Goal: Information Seeking & Learning: Understand process/instructions

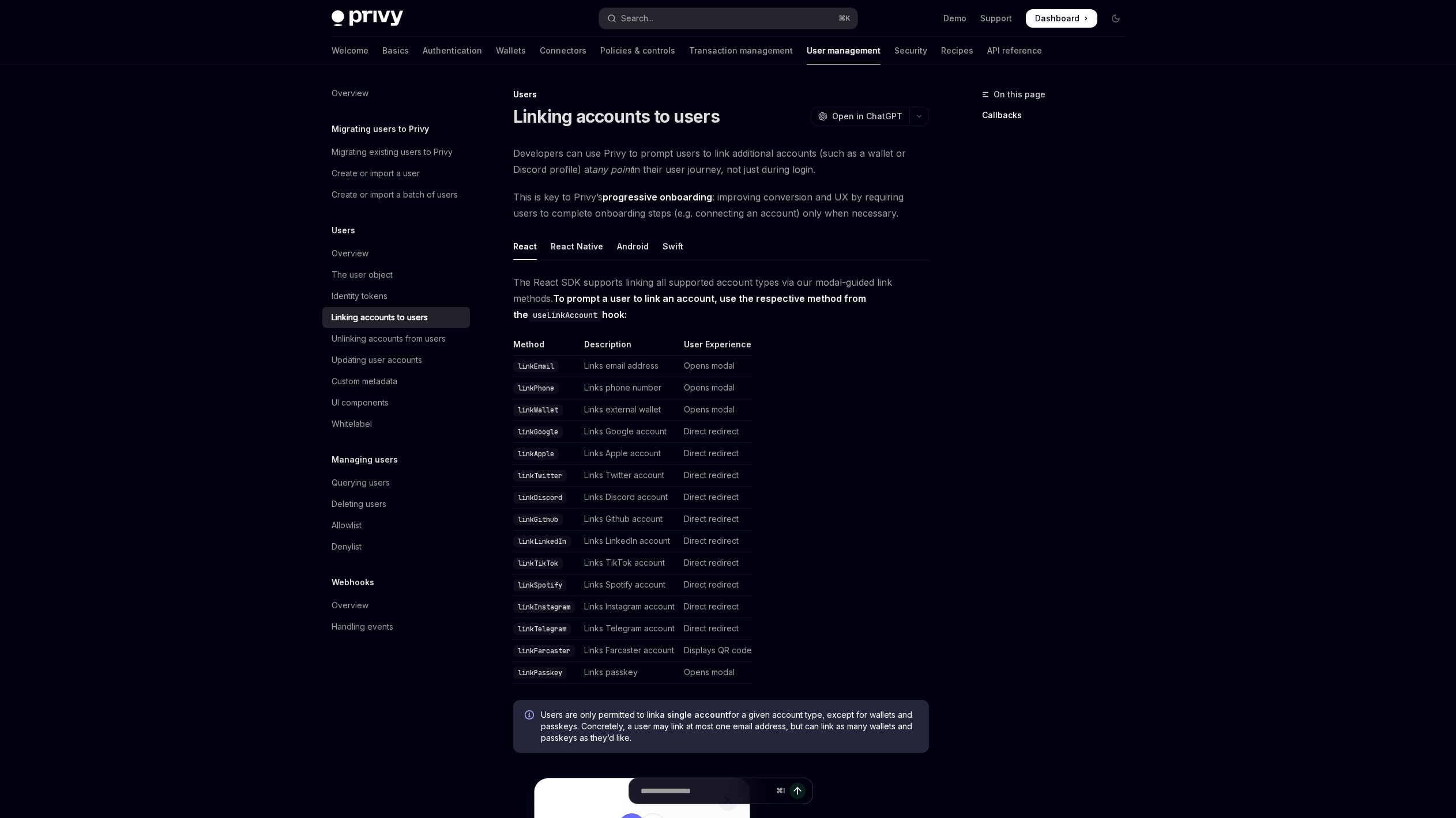
click at [798, 218] on span "This is key to Privy’s progressive onboarding : improving conversion and UX by …" at bounding box center [720, 205] width 415 height 32
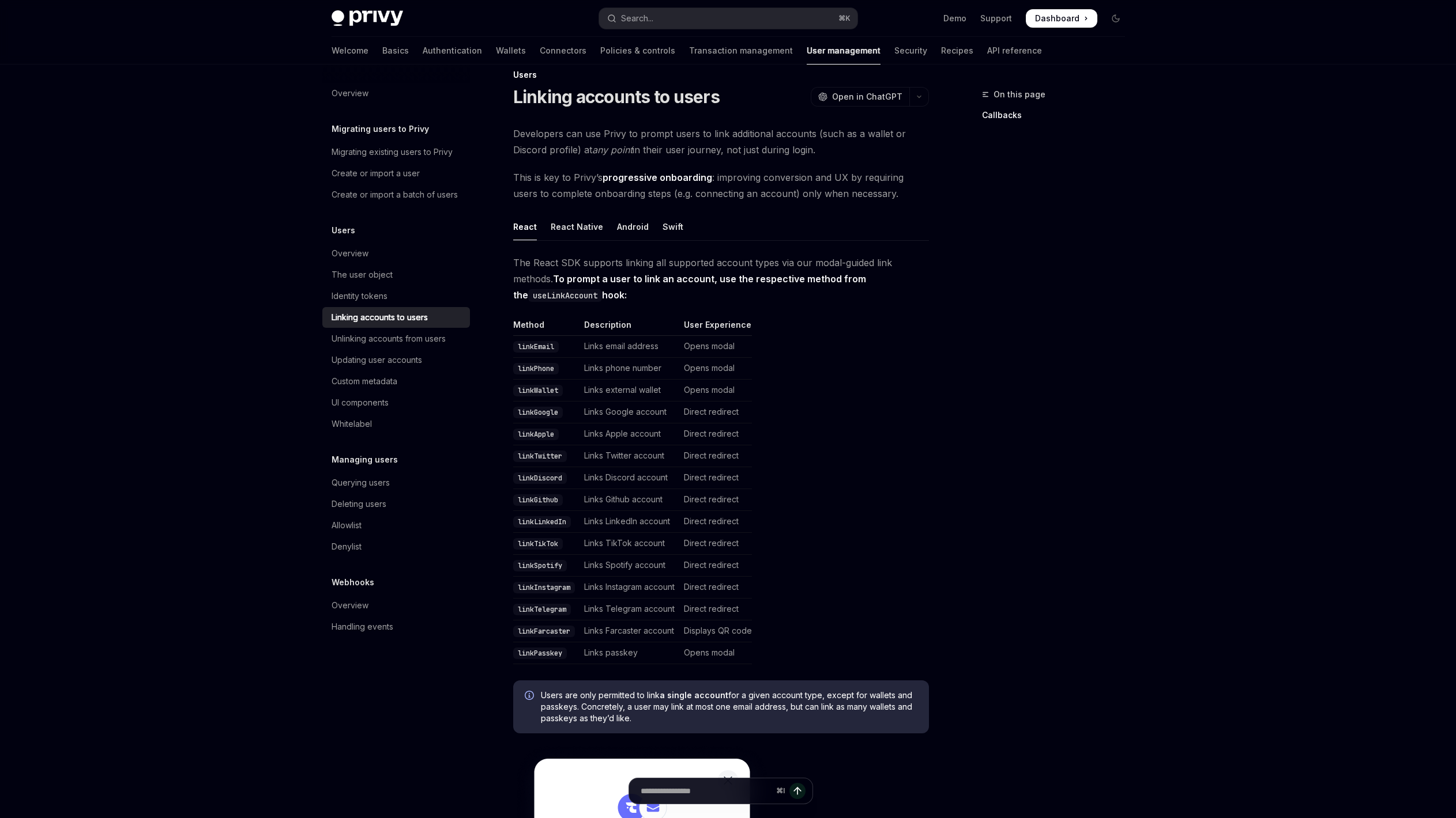
scroll to position [22, 0]
click at [594, 396] on td "Links external wallet" at bounding box center [629, 388] width 100 height 22
click at [605, 389] on td "Links external wallet" at bounding box center [629, 388] width 100 height 22
click at [595, 390] on td "Links external wallet" at bounding box center [629, 388] width 100 height 22
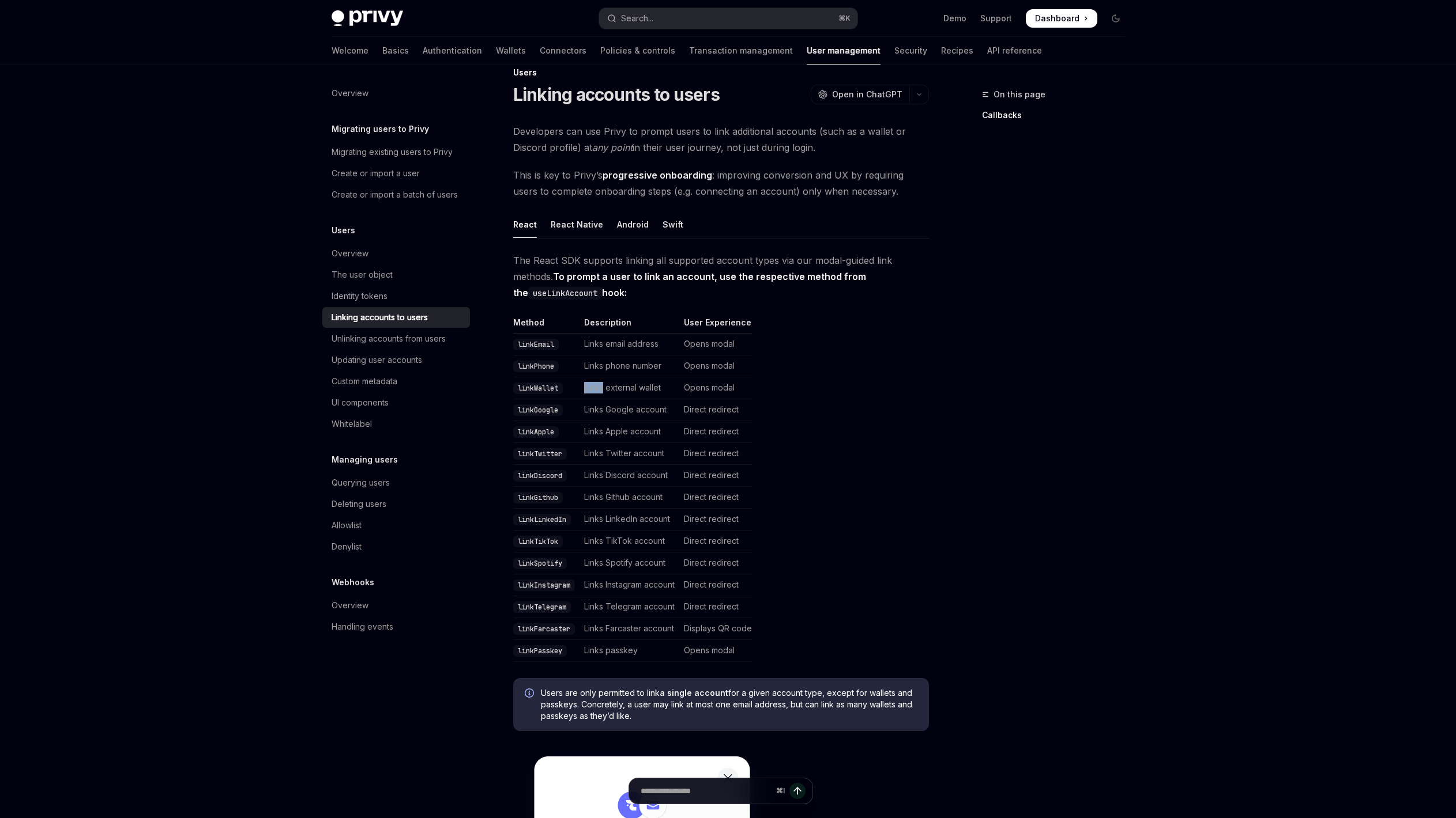
click at [595, 390] on td "Links external wallet" at bounding box center [629, 388] width 100 height 22
click at [615, 386] on td "Links external wallet" at bounding box center [629, 388] width 100 height 22
click at [555, 390] on code "linkWallet" at bounding box center [538, 388] width 50 height 12
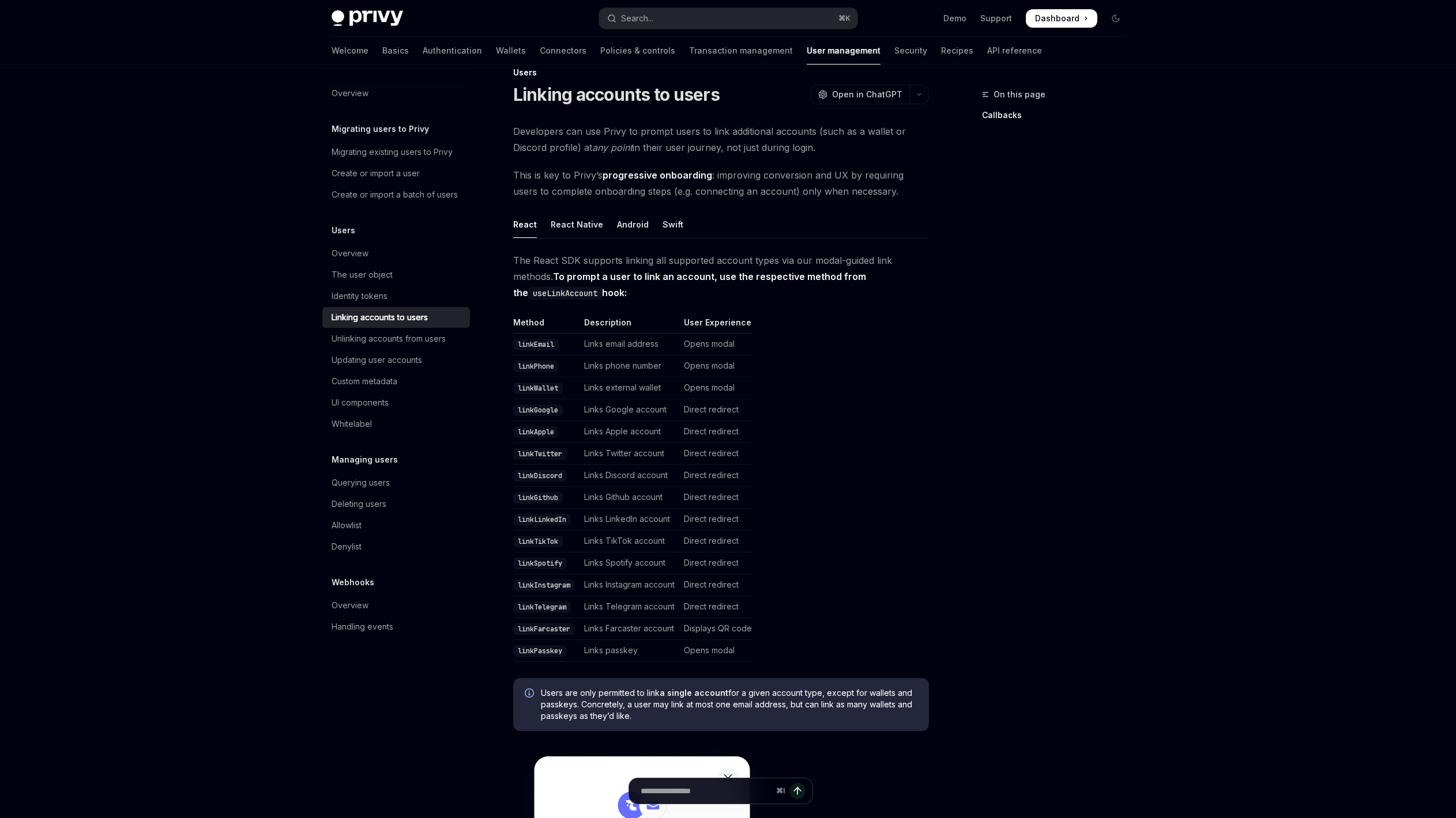
click at [553, 388] on code "linkWallet" at bounding box center [538, 388] width 50 height 12
click at [684, 389] on td "Opens modal" at bounding box center [715, 388] width 73 height 22
click at [712, 386] on td "Opens modal" at bounding box center [715, 388] width 73 height 22
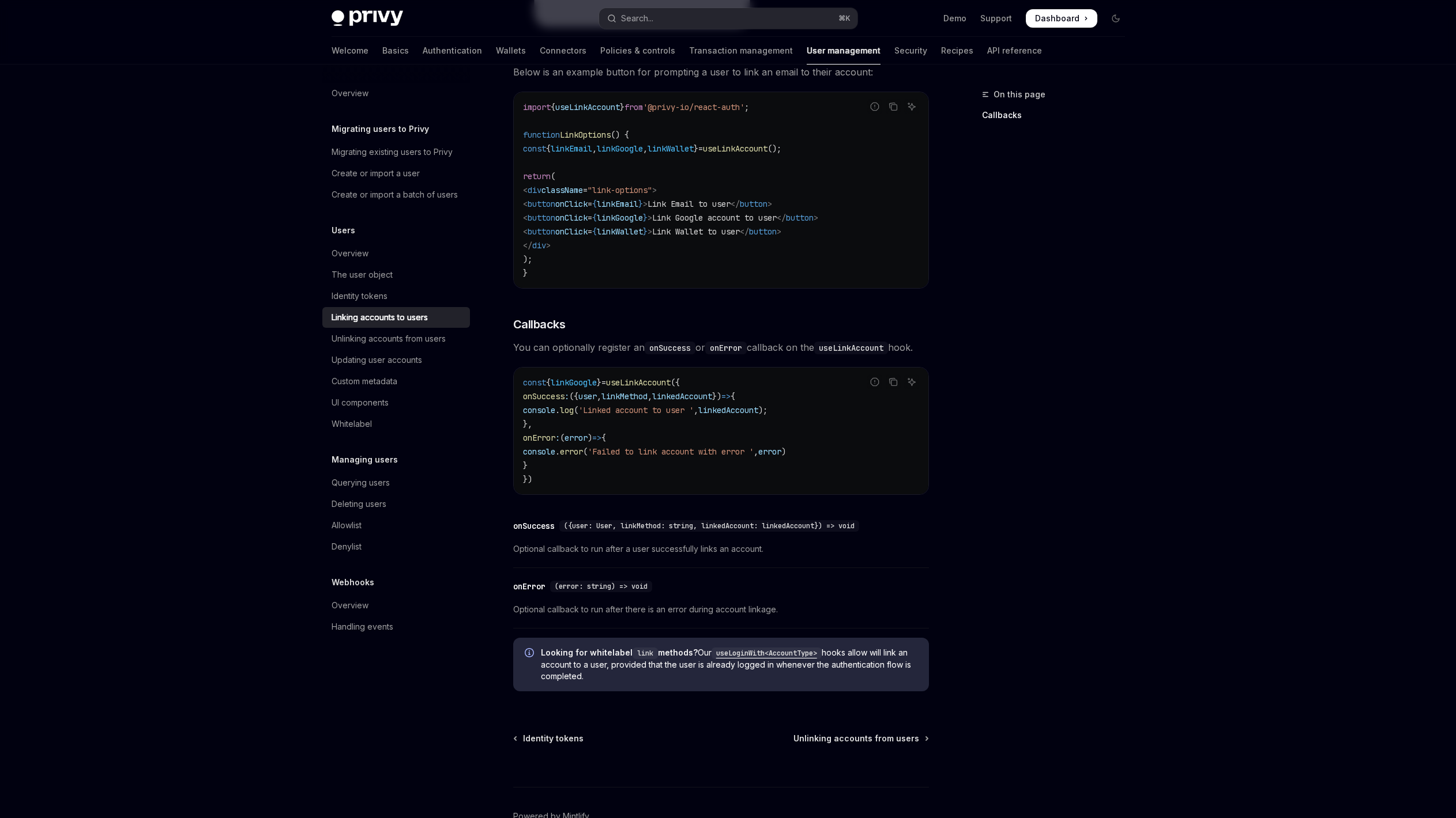
scroll to position [1052, 0]
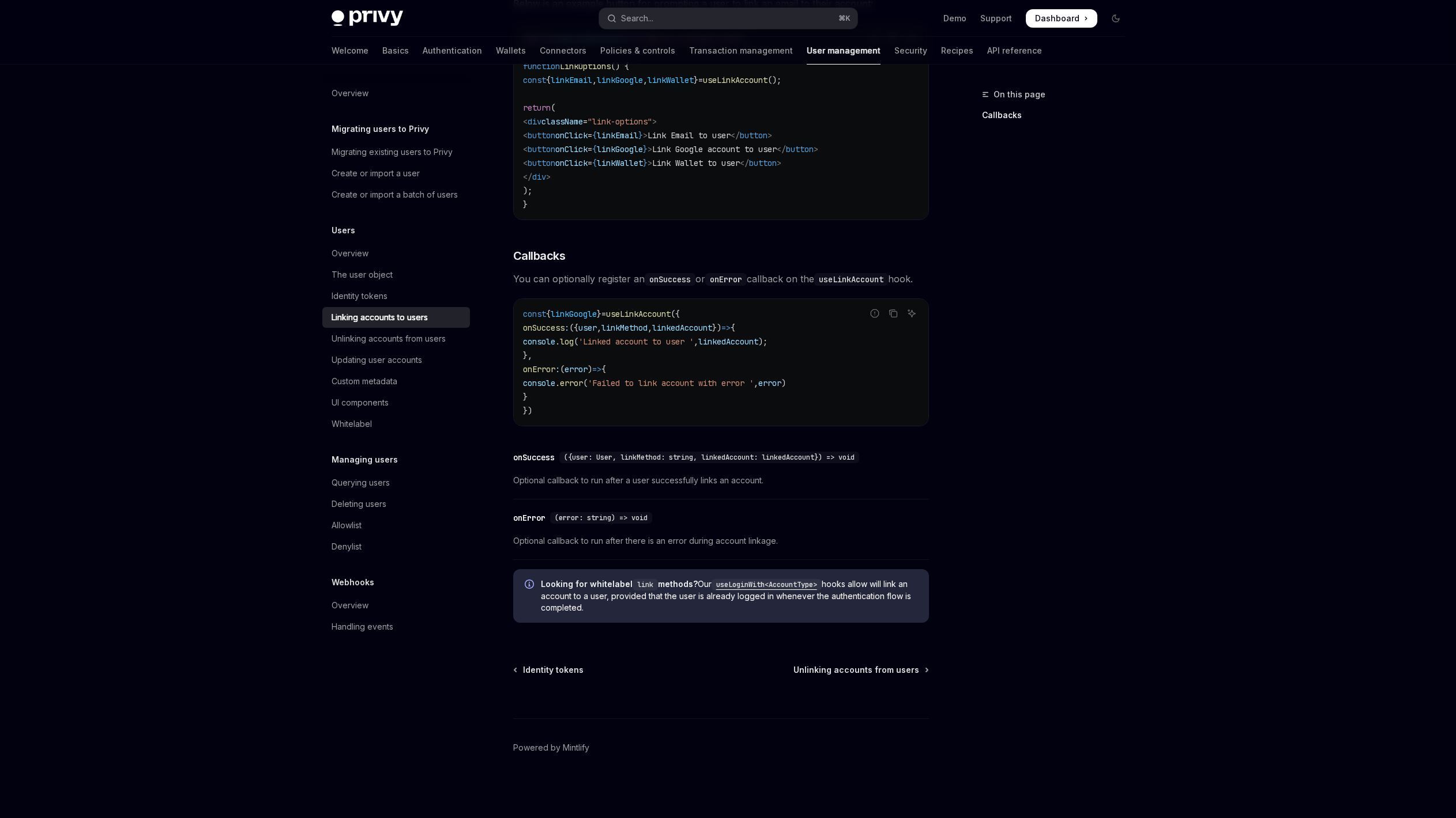
click at [994, 390] on div "On this page Callbacks" at bounding box center [1046, 453] width 175 height 731
